Goal: Use online tool/utility: Utilize a website feature to perform a specific function

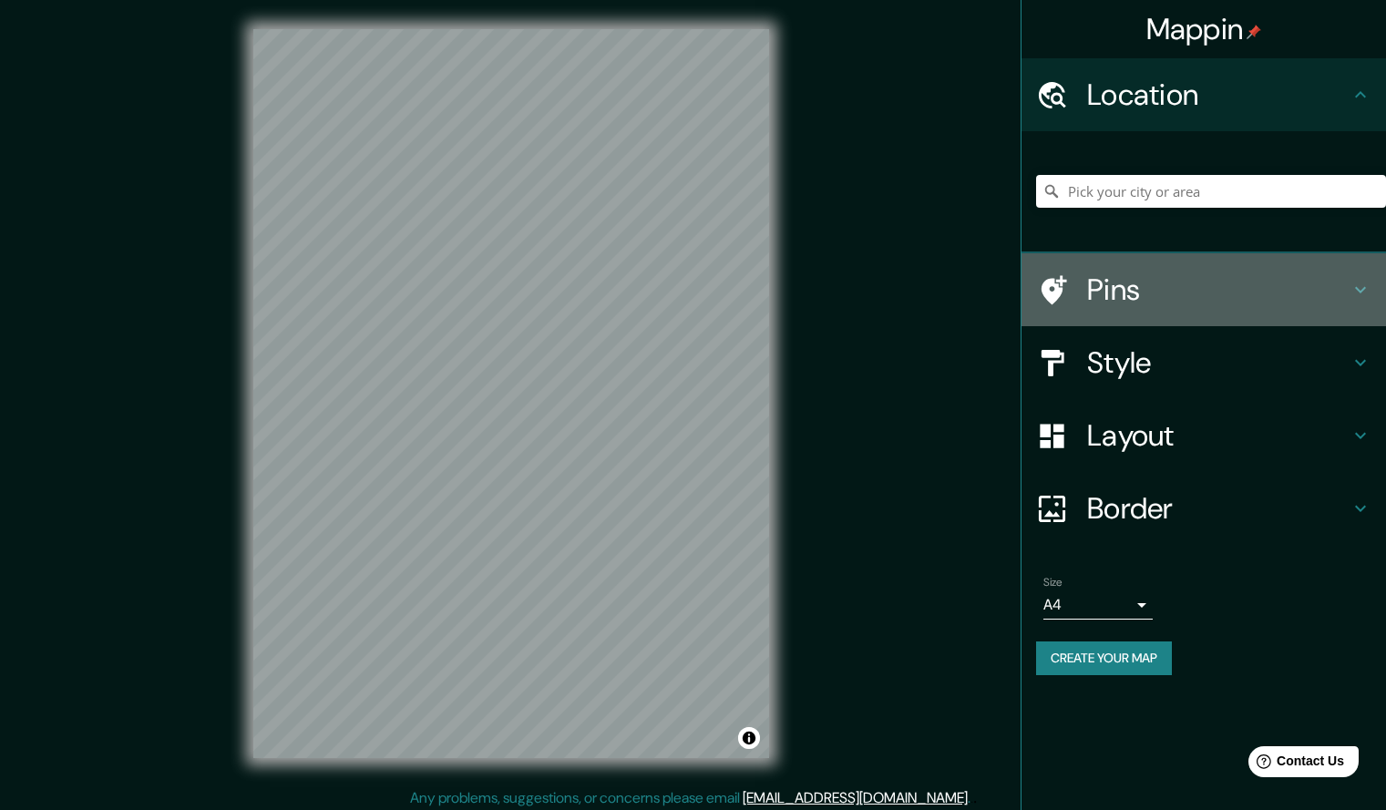
click at [1145, 282] on h4 "Pins" at bounding box center [1218, 289] width 262 height 36
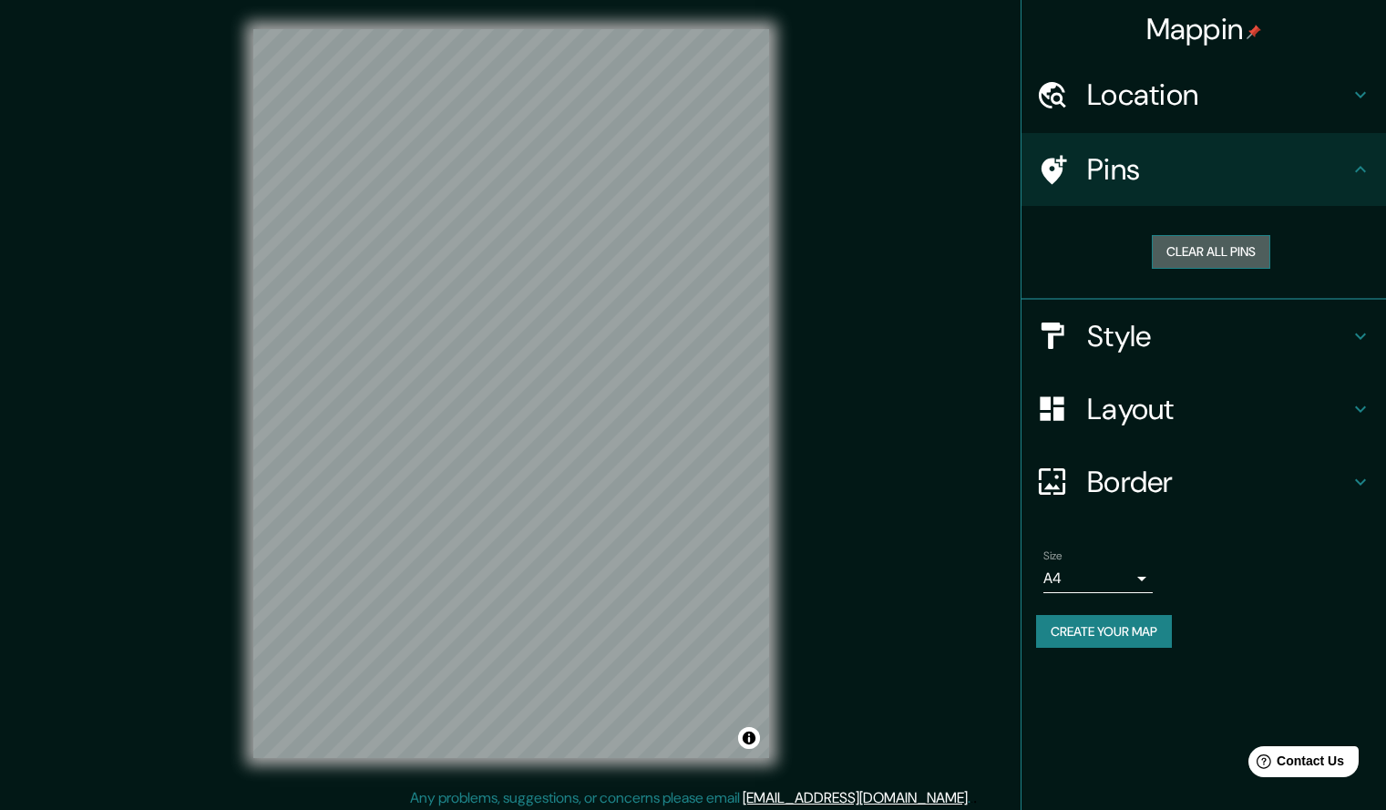
click at [1206, 253] on button "Clear all pins" at bounding box center [1211, 252] width 118 height 34
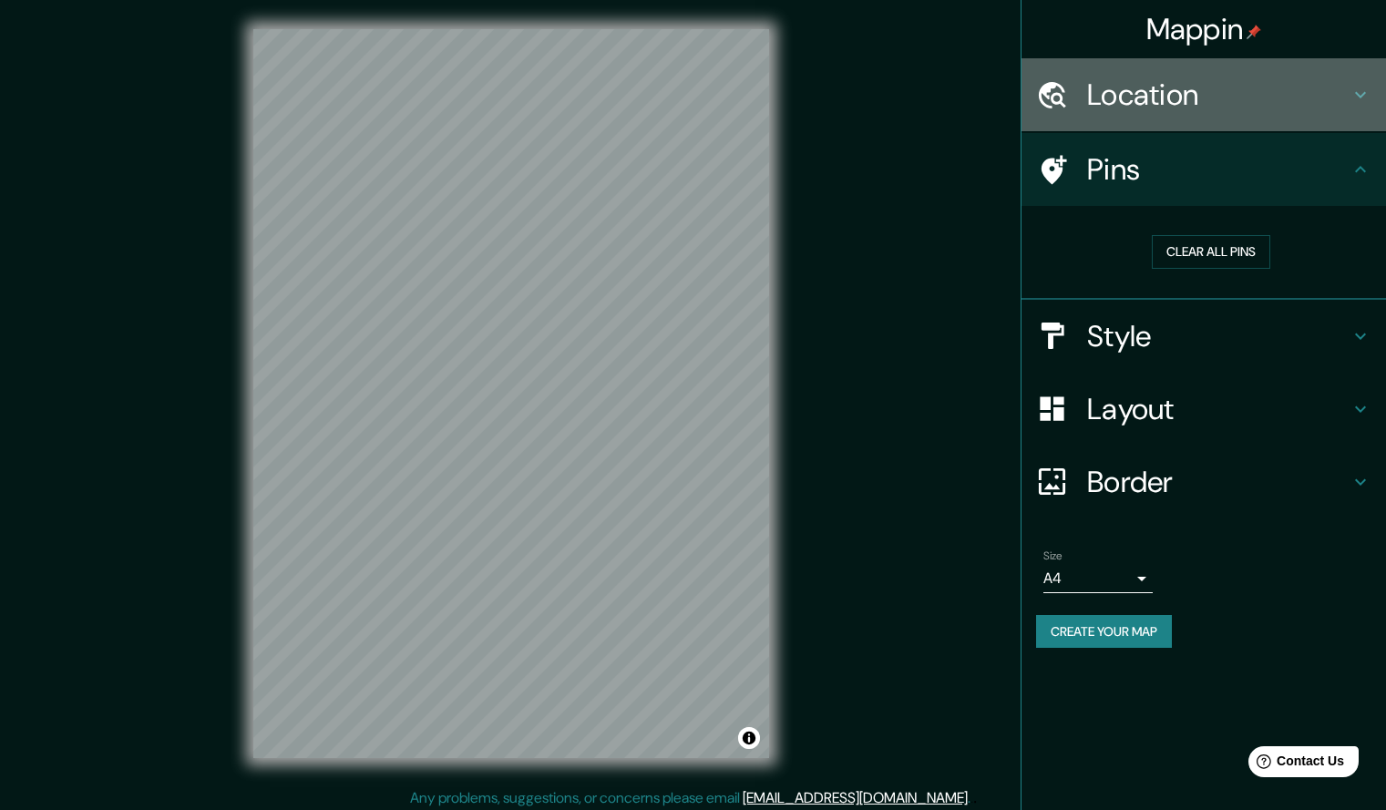
click at [1216, 111] on h4 "Location" at bounding box center [1218, 95] width 262 height 36
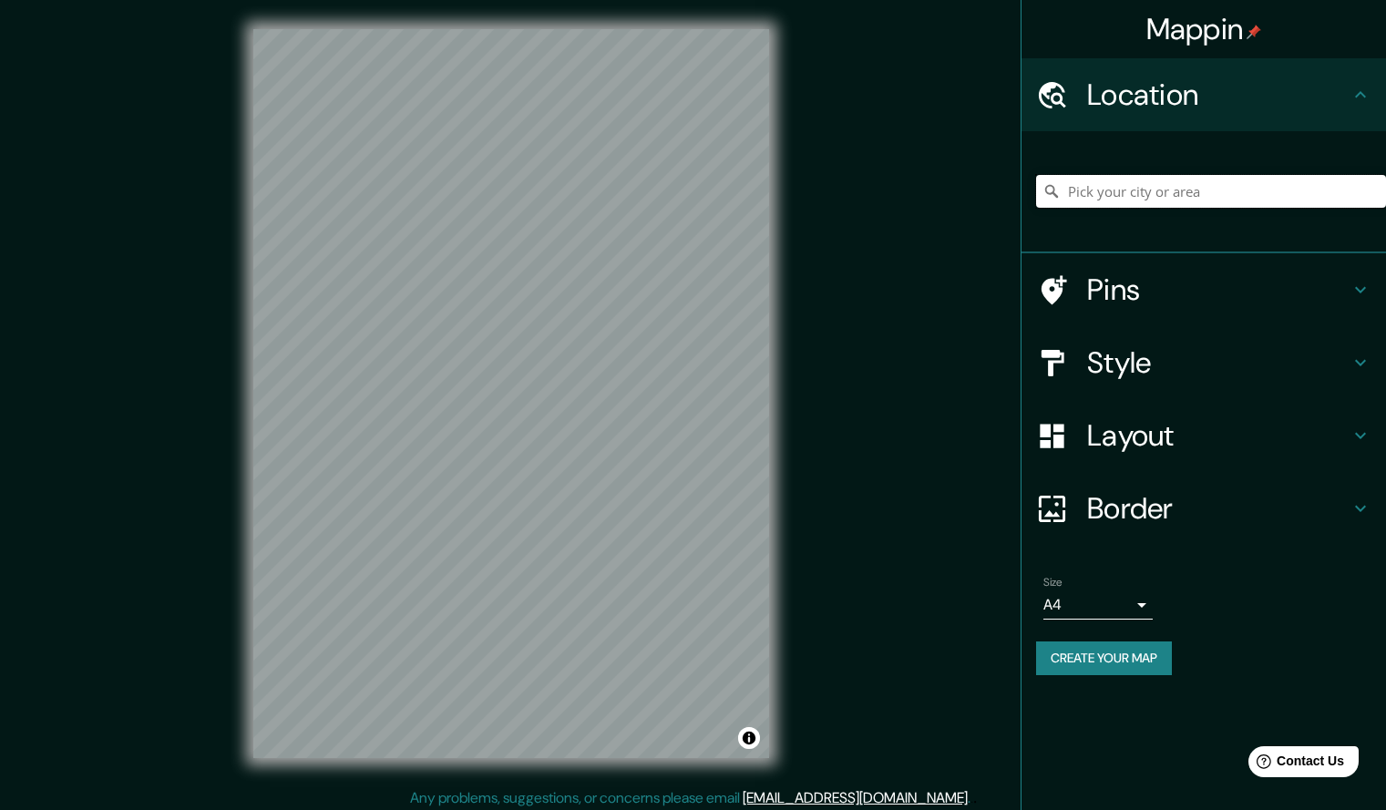
click at [1214, 188] on input "Pick your city or area" at bounding box center [1211, 191] width 350 height 33
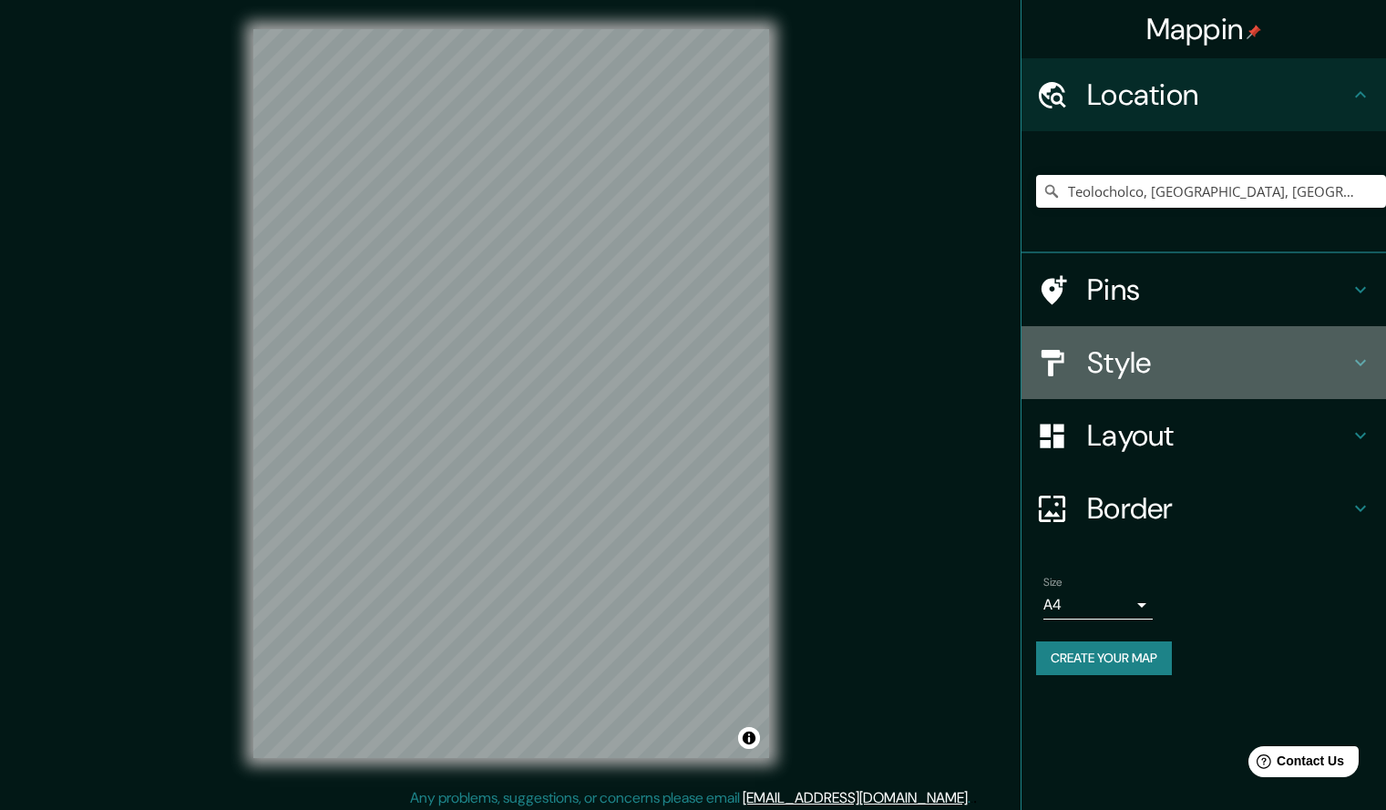
click at [1193, 351] on h4 "Style" at bounding box center [1218, 362] width 262 height 36
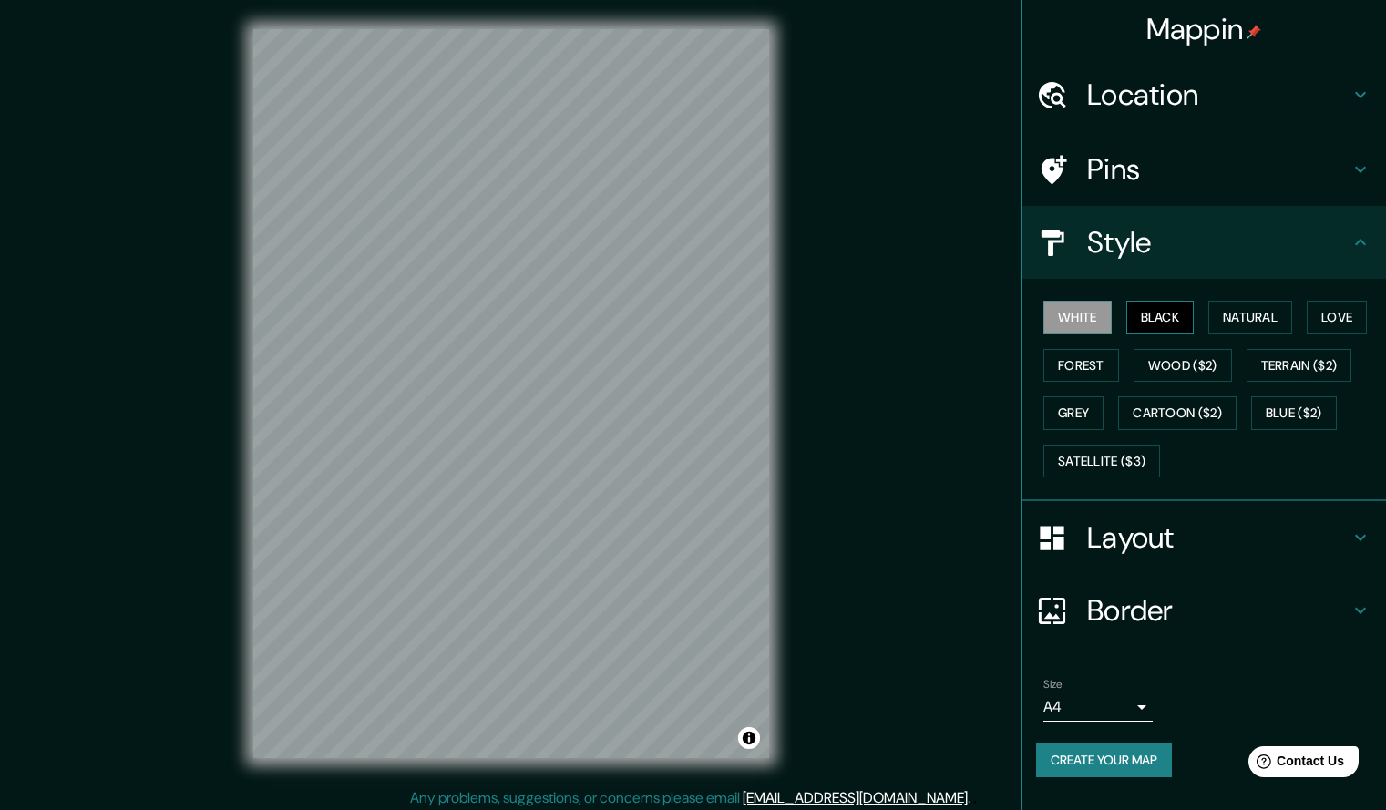
click at [1162, 314] on button "Black" at bounding box center [1160, 318] width 68 height 34
click at [1321, 88] on h4 "Location" at bounding box center [1218, 95] width 262 height 36
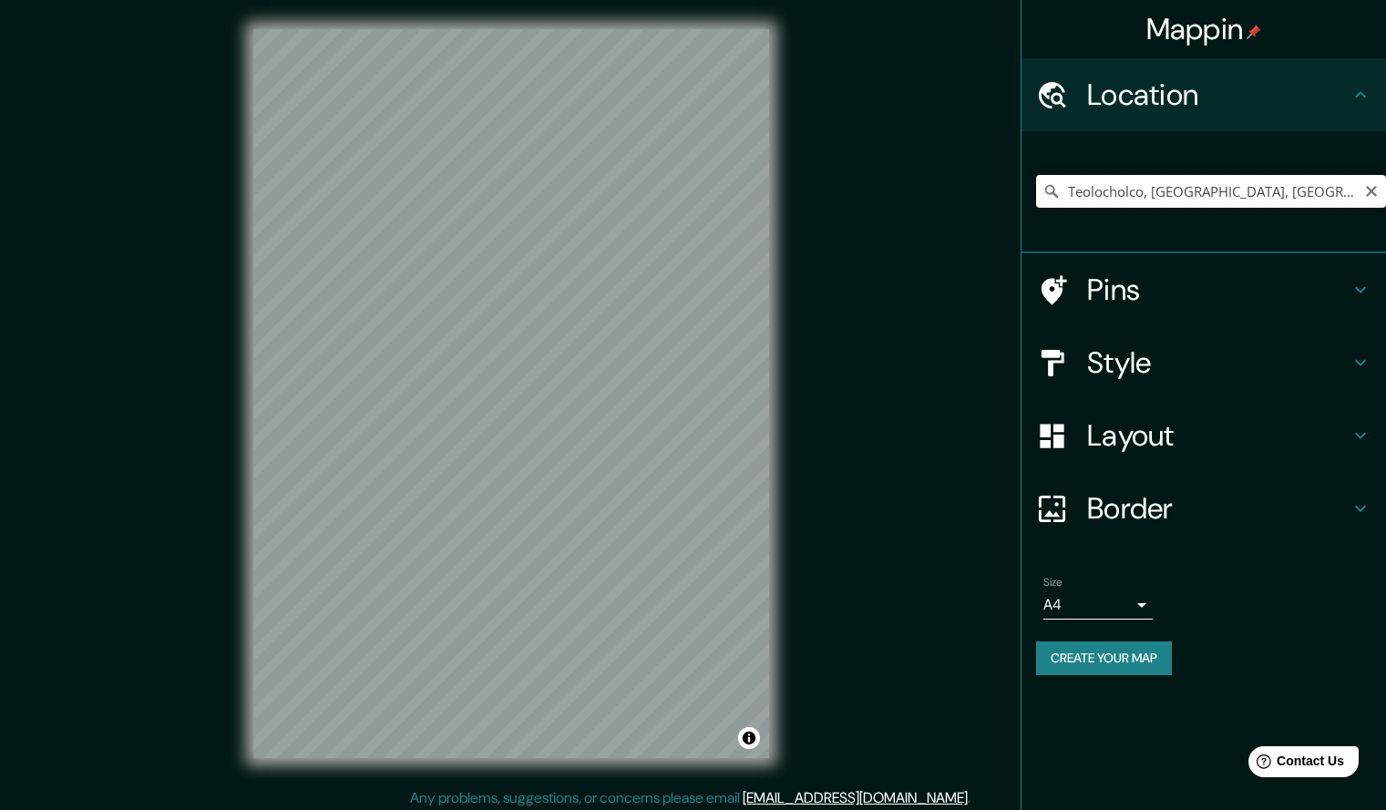
click at [1300, 189] on input "Teolocholco, [GEOGRAPHIC_DATA], [GEOGRAPHIC_DATA]" at bounding box center [1211, 191] width 350 height 33
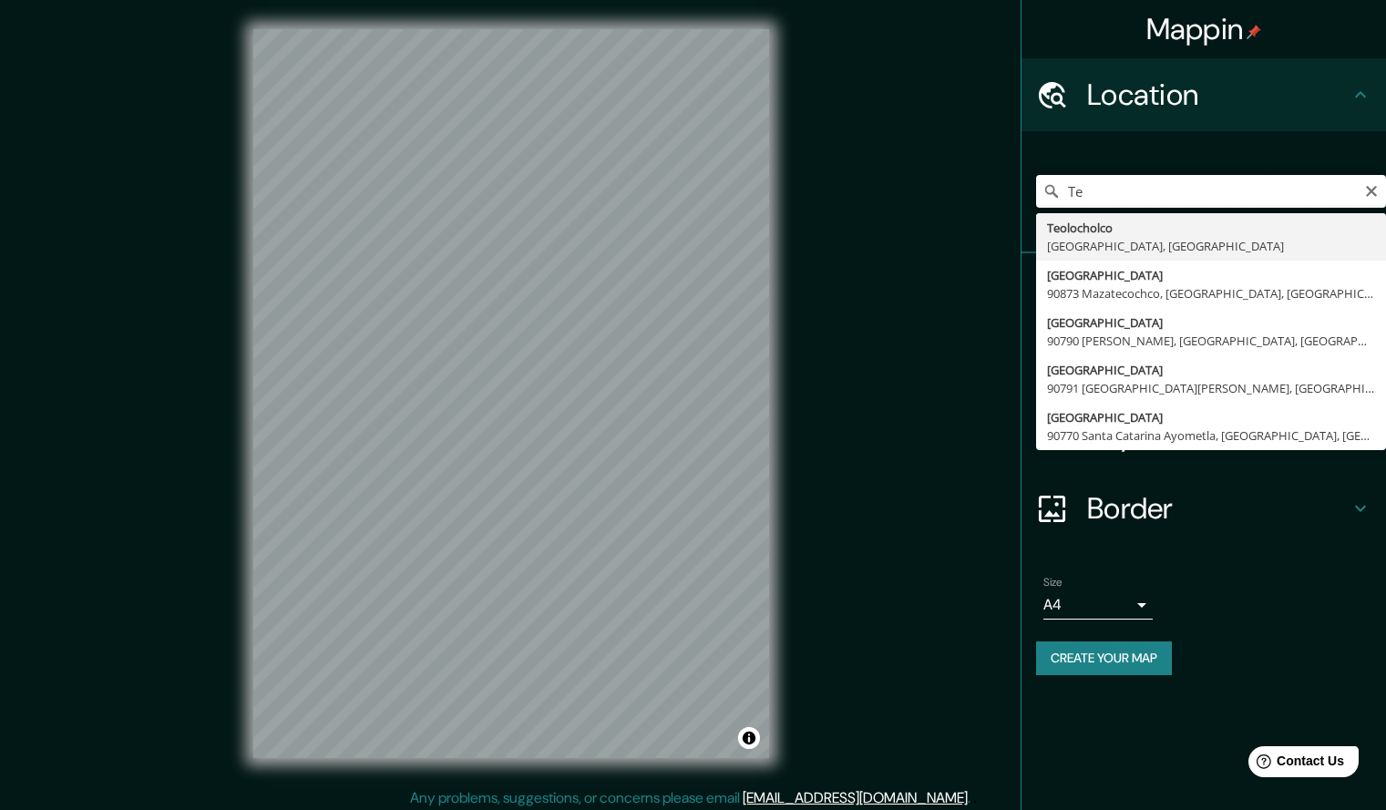
type input "T"
type input "Privada Insurgentes [STREET_ADDRESS]"
